Goal: Find specific page/section: Find specific page/section

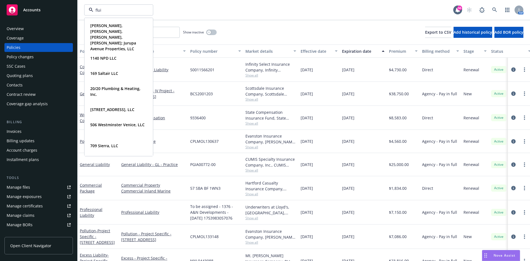
type input "fluid"
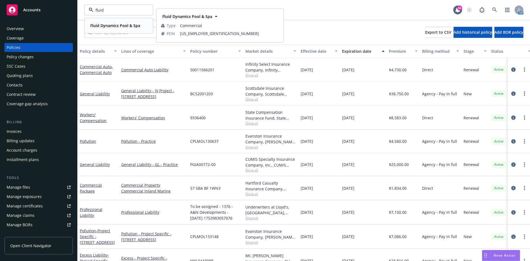
click at [137, 29] on div "Fluid Dynamics Pool & Spa" at bounding box center [114, 26] width 53 height 8
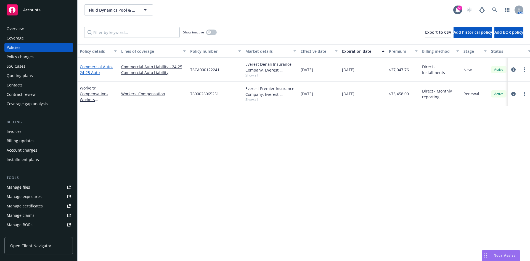
click at [89, 67] on link "Commercial Auto - 24-25 Auto" at bounding box center [96, 69] width 33 height 11
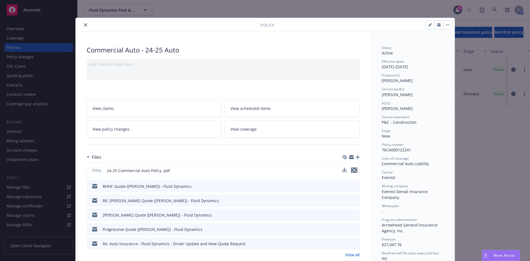
click at [352, 172] on icon "preview file" at bounding box center [353, 170] width 5 height 4
